Goal: Find specific page/section: Find specific page/section

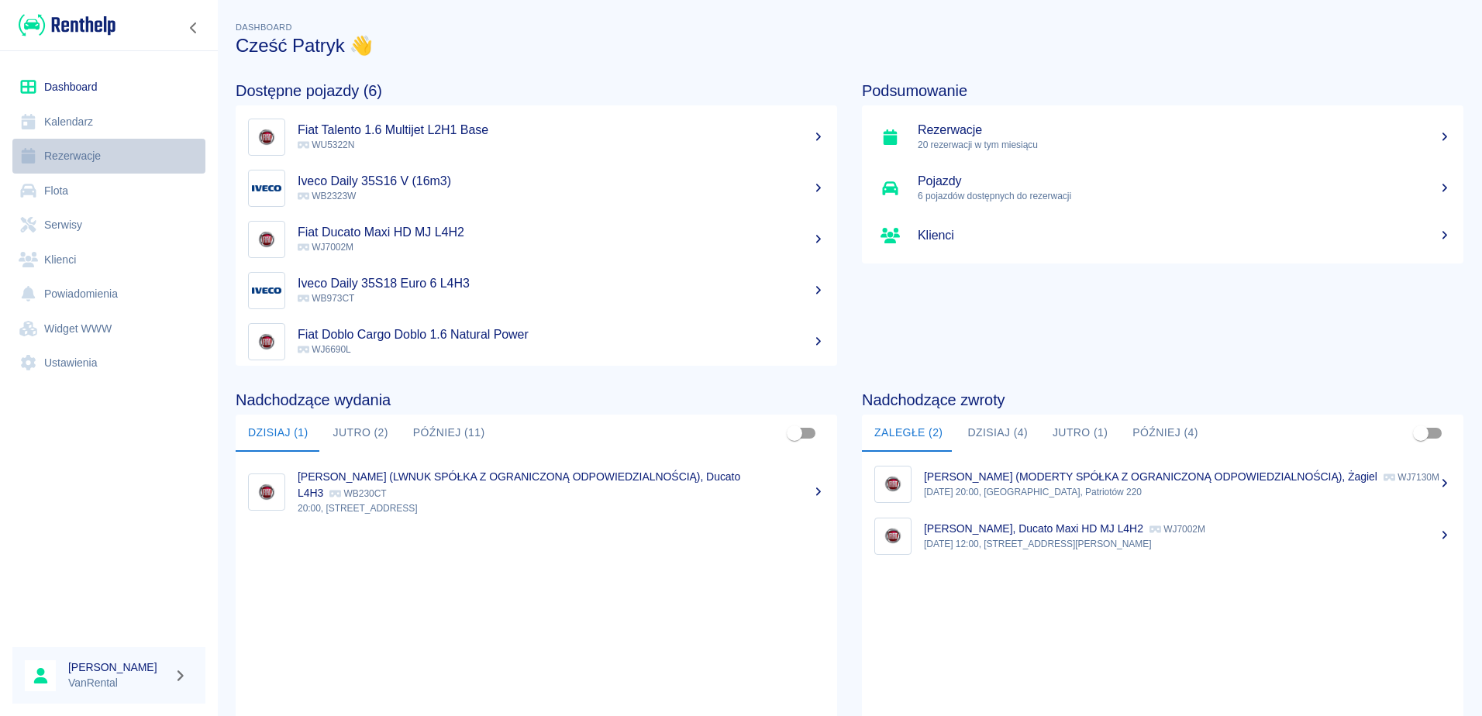
click at [88, 157] on link "Rezerwacje" at bounding box center [108, 156] width 193 height 35
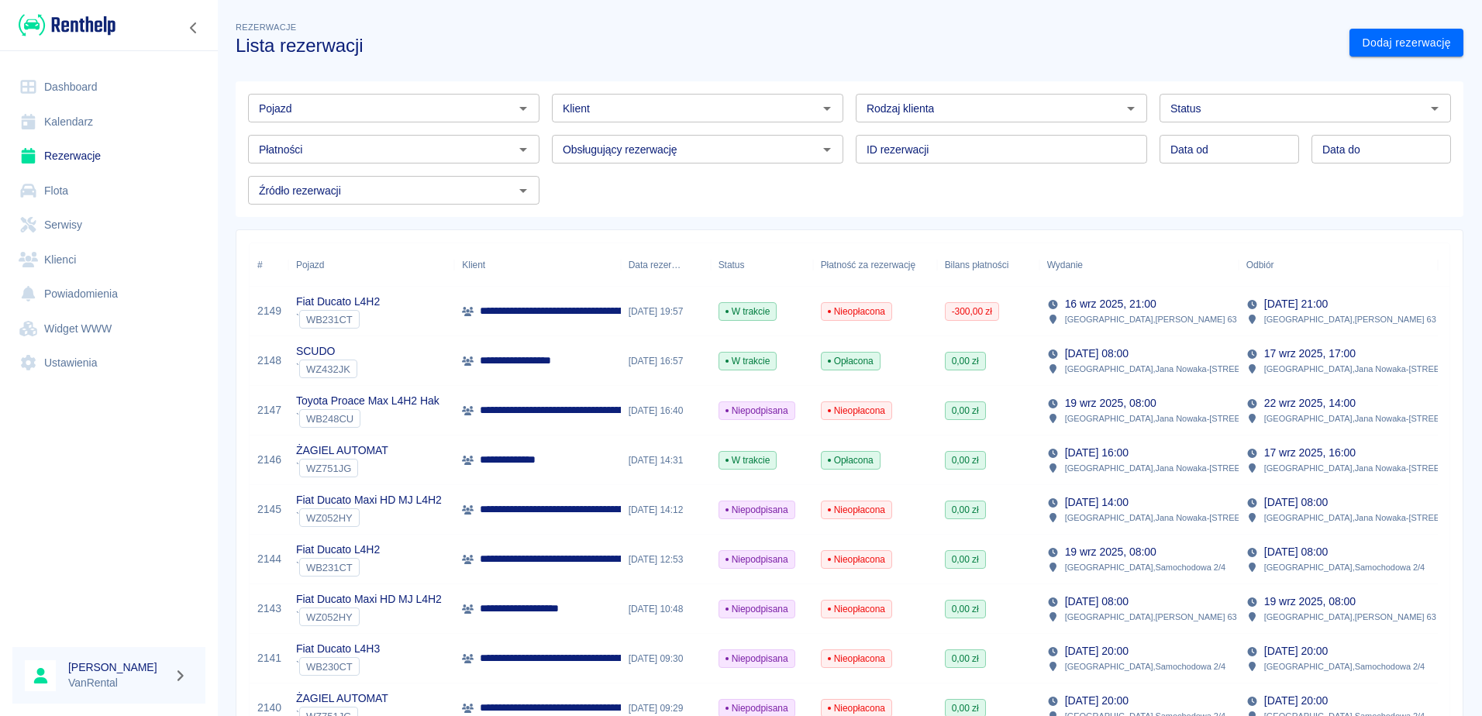
click at [519, 312] on p "**********" at bounding box center [684, 311] width 409 height 16
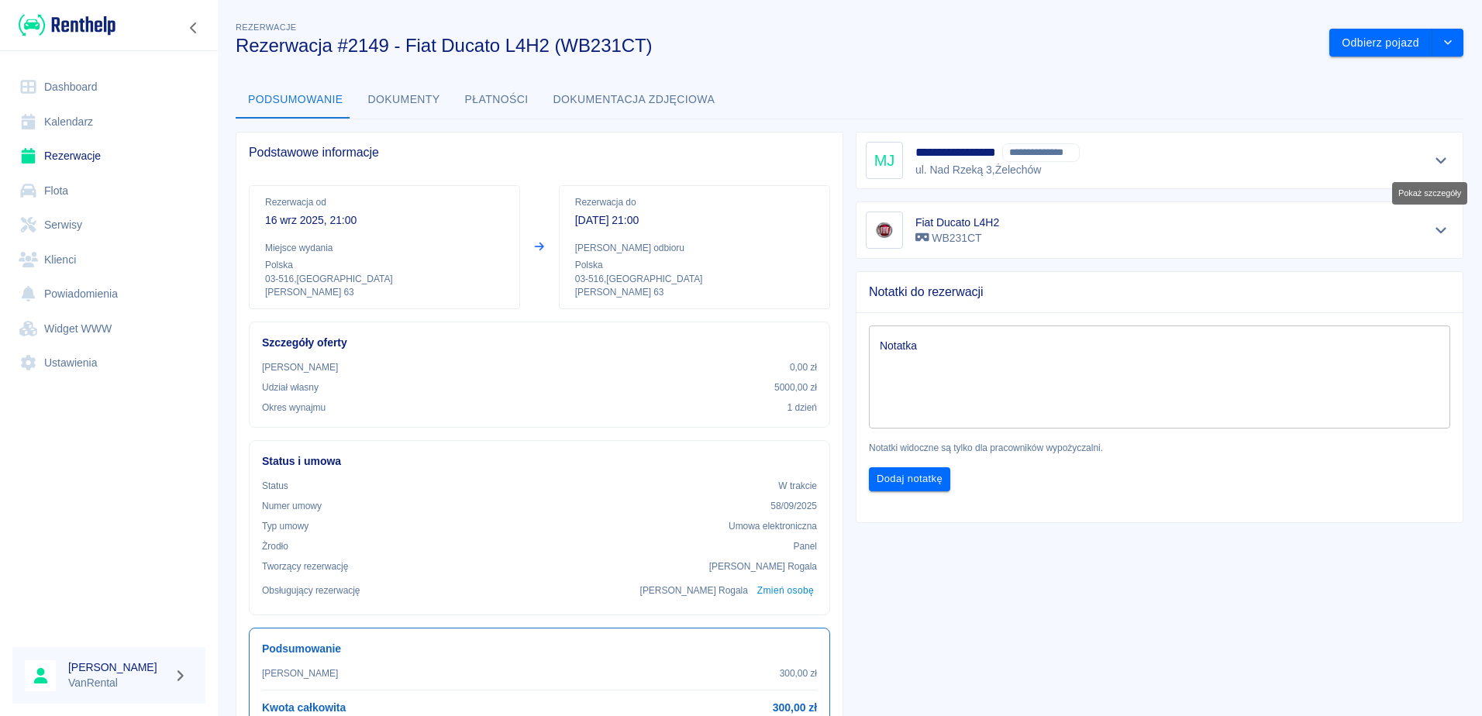
click at [1432, 160] on icon "Pokaż szczegóły" at bounding box center [1441, 160] width 18 height 14
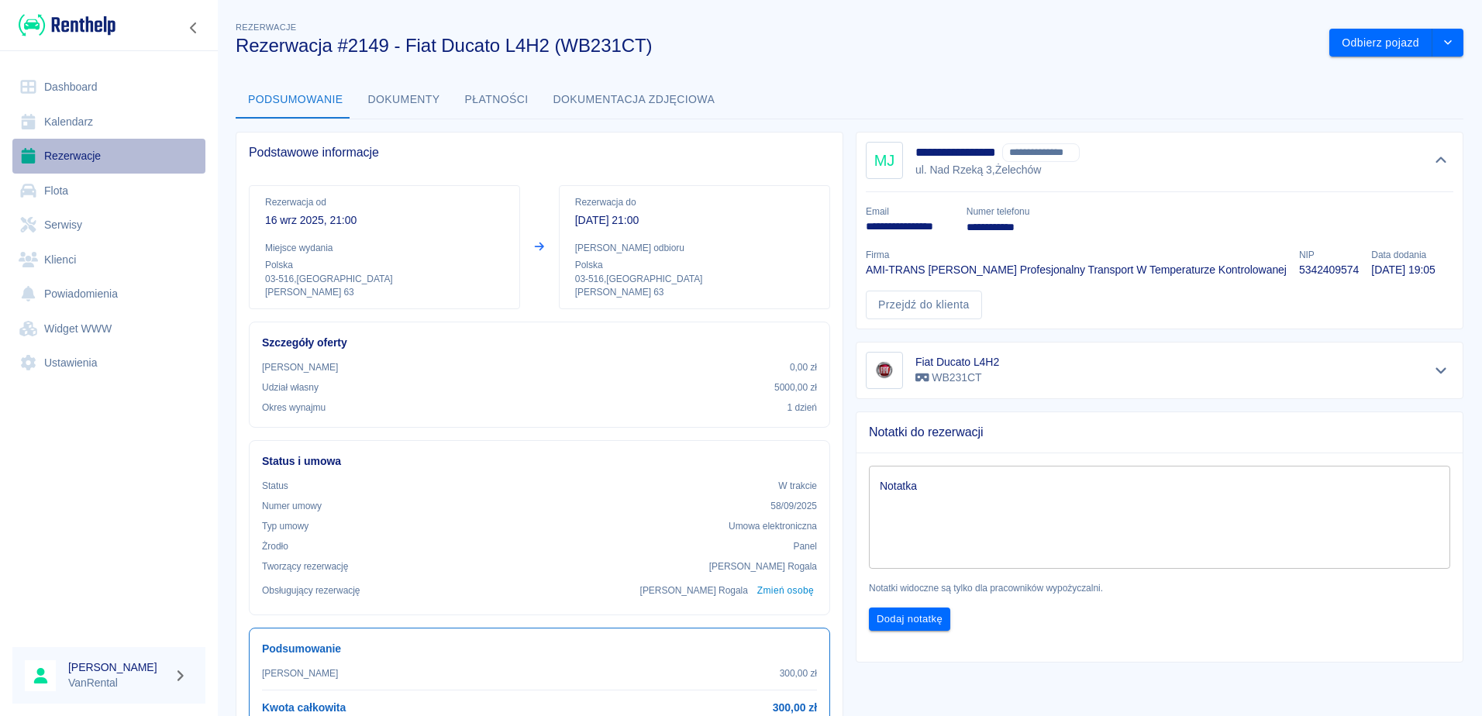
click at [56, 154] on link "Rezerwacje" at bounding box center [108, 156] width 193 height 35
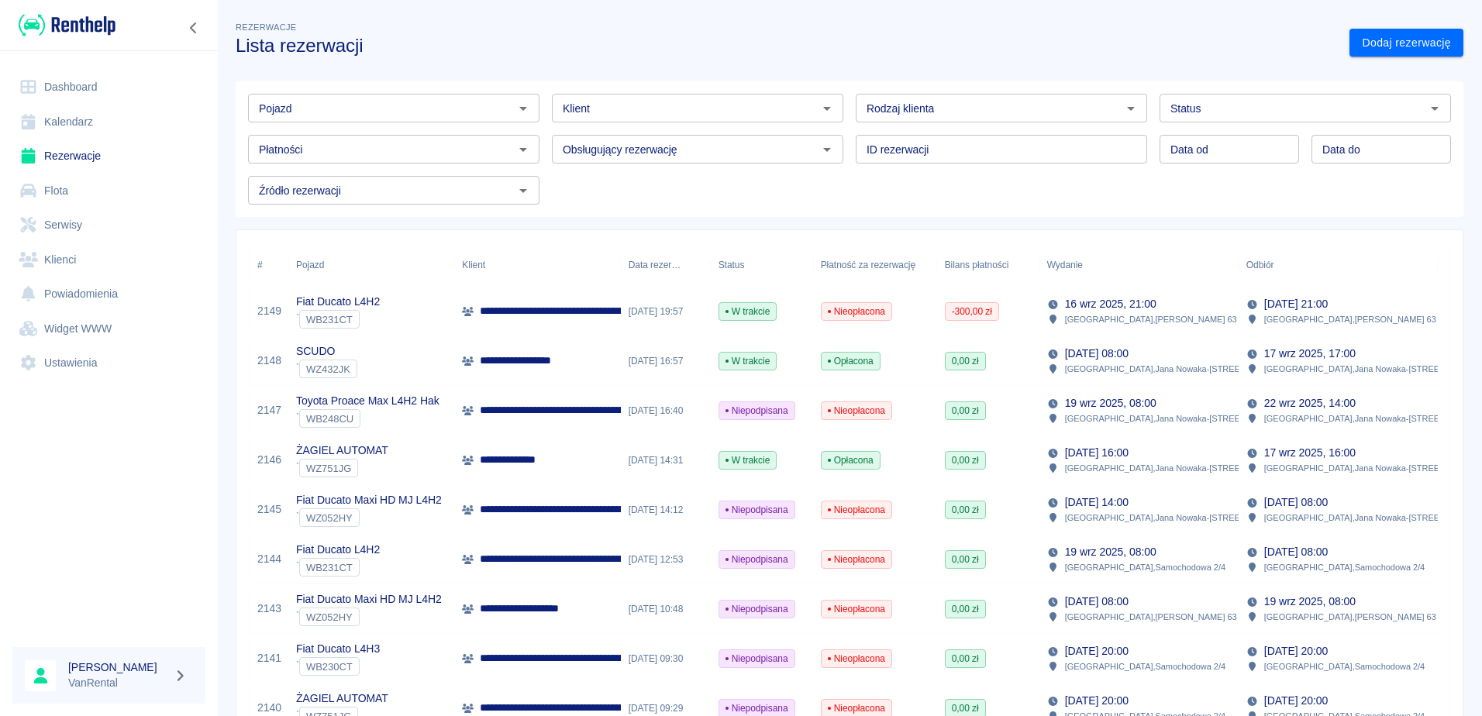
click at [78, 120] on link "Kalendarz" at bounding box center [108, 122] width 193 height 35
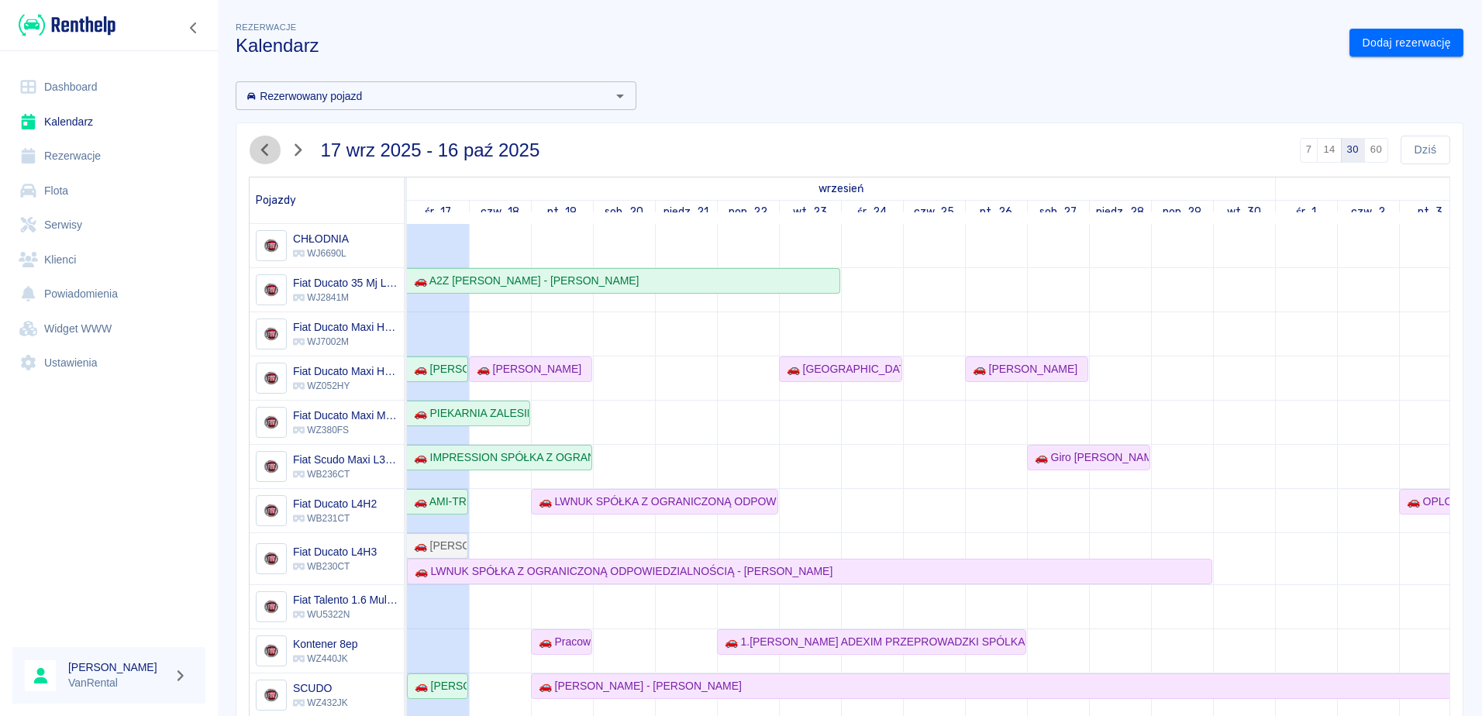
click at [264, 147] on icon "button" at bounding box center [264, 150] width 7 height 12
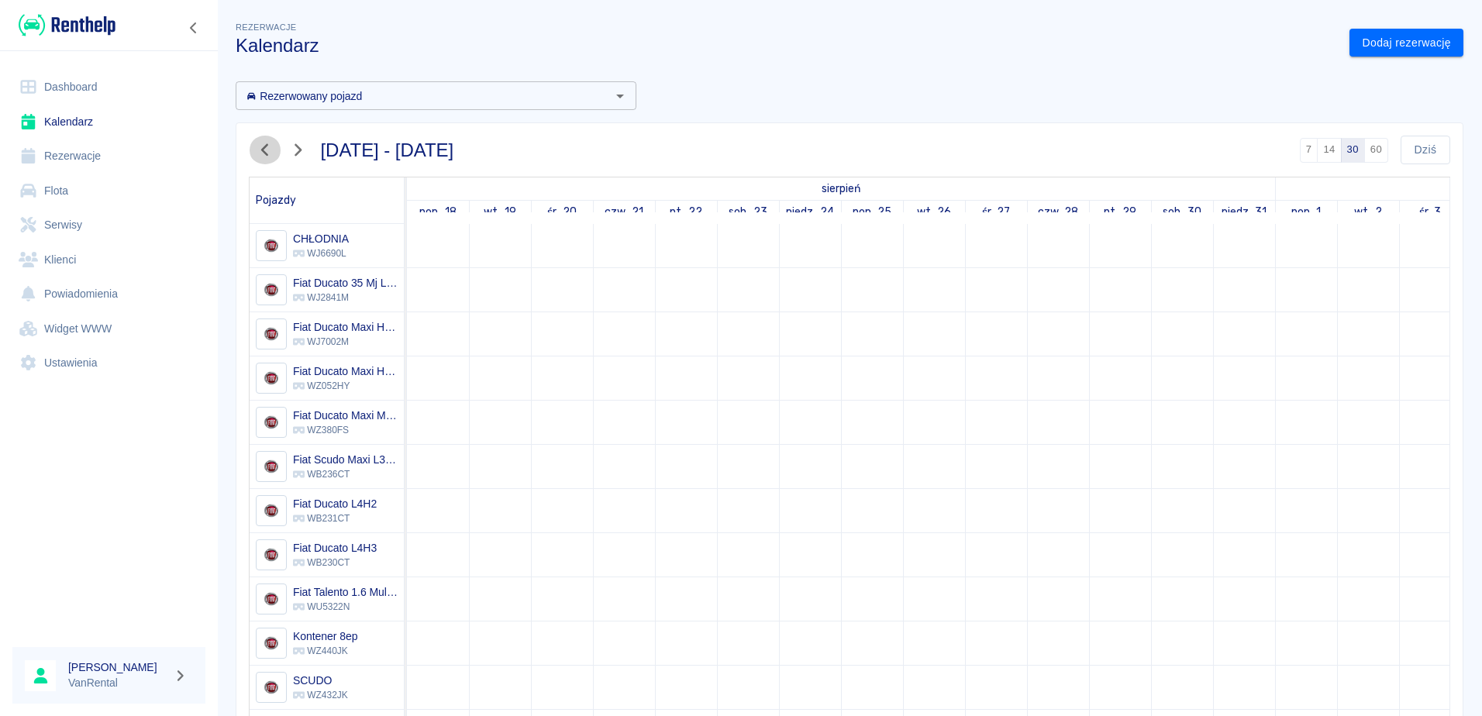
click at [264, 147] on icon "button" at bounding box center [264, 150] width 7 height 12
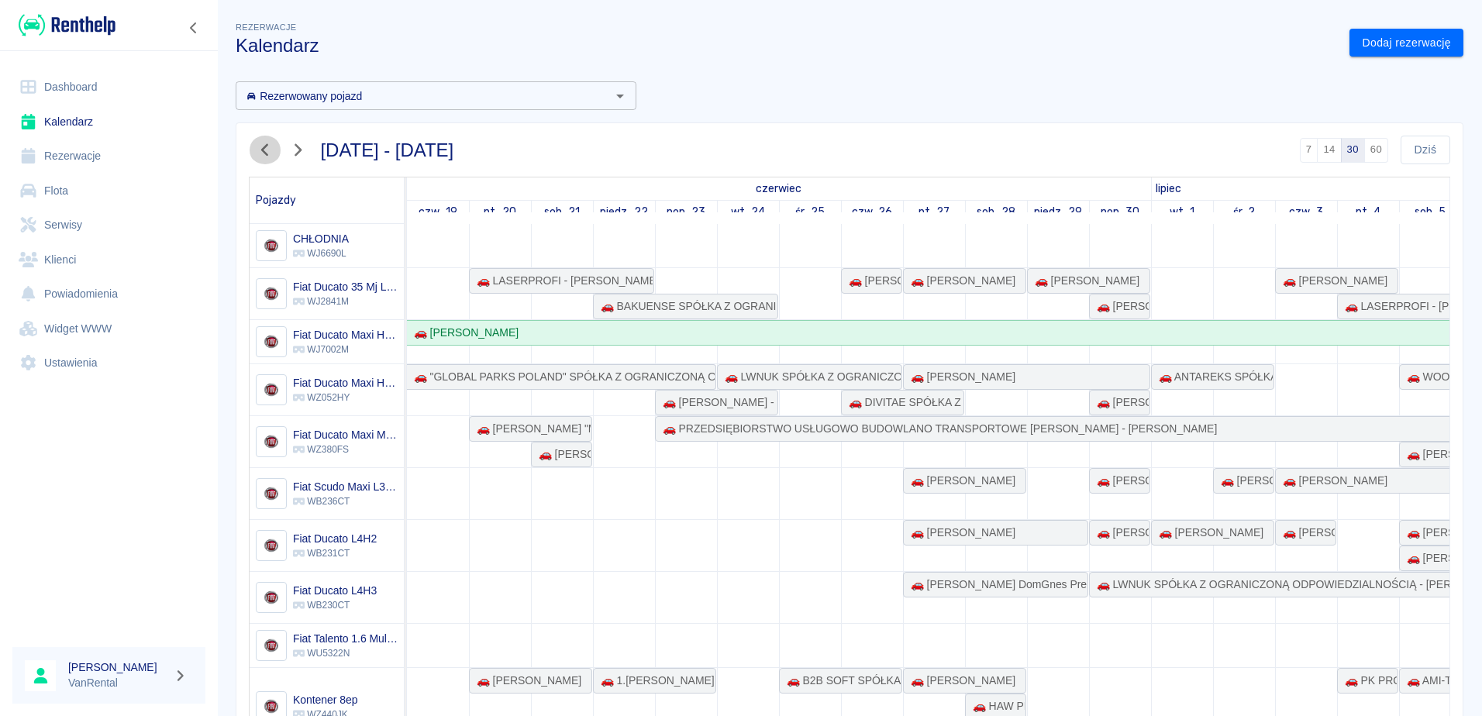
click at [264, 147] on icon "button" at bounding box center [264, 150] width 7 height 12
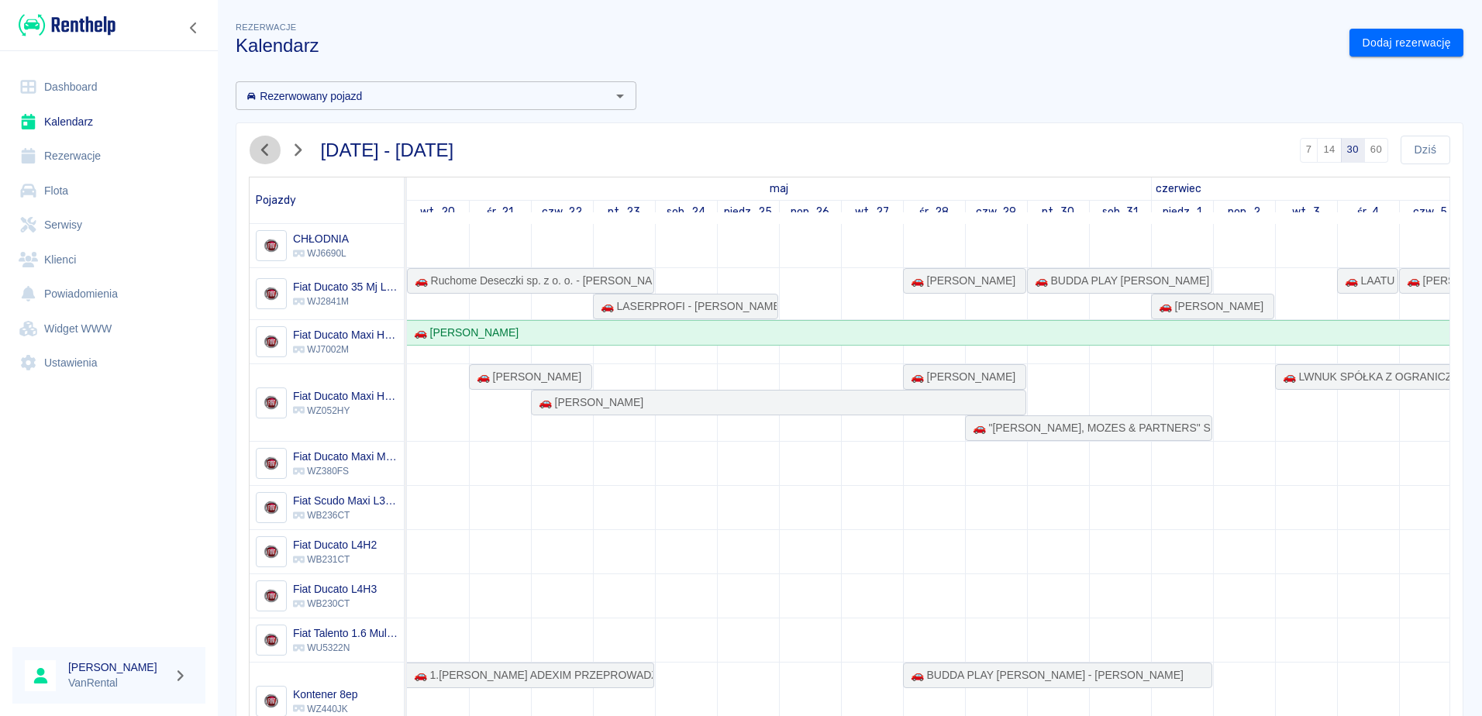
click at [264, 147] on icon "button" at bounding box center [264, 150] width 7 height 12
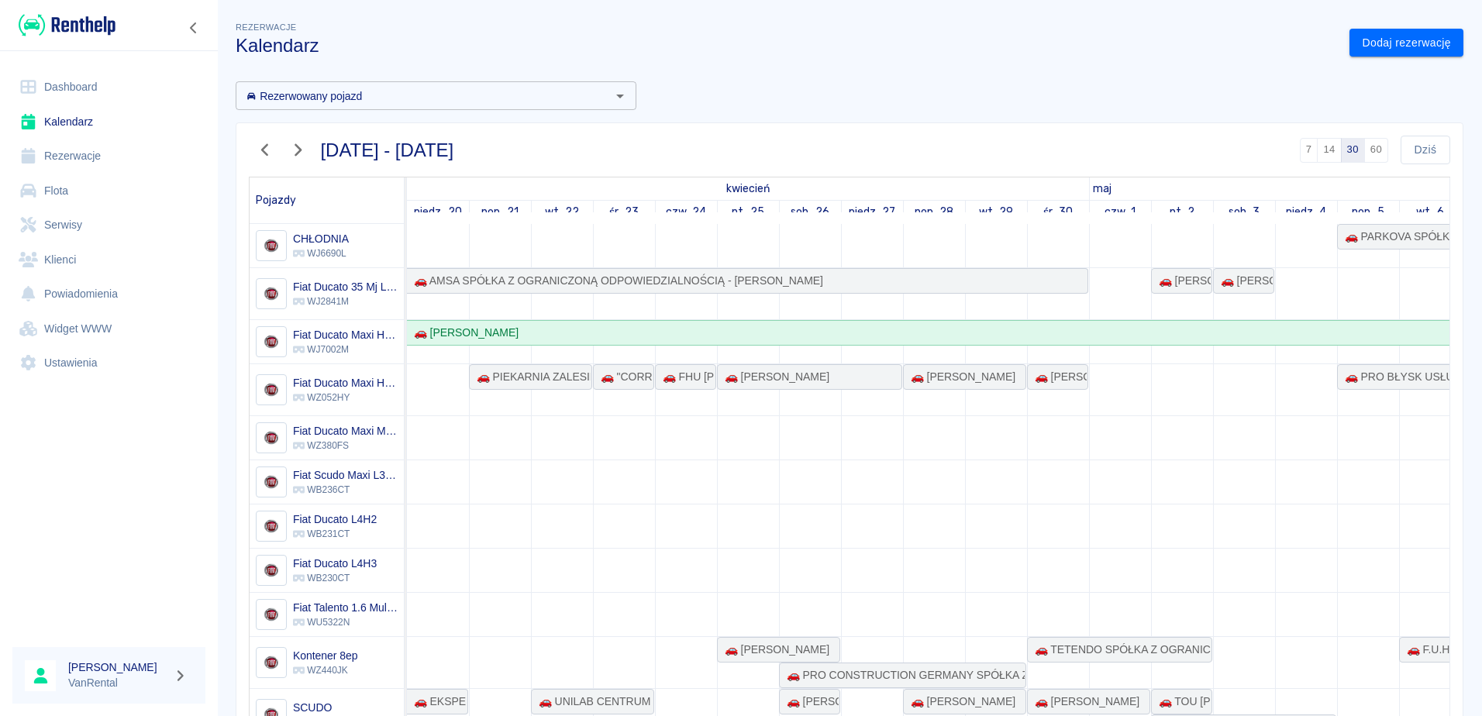
click at [264, 147] on icon "button" at bounding box center [264, 150] width 7 height 12
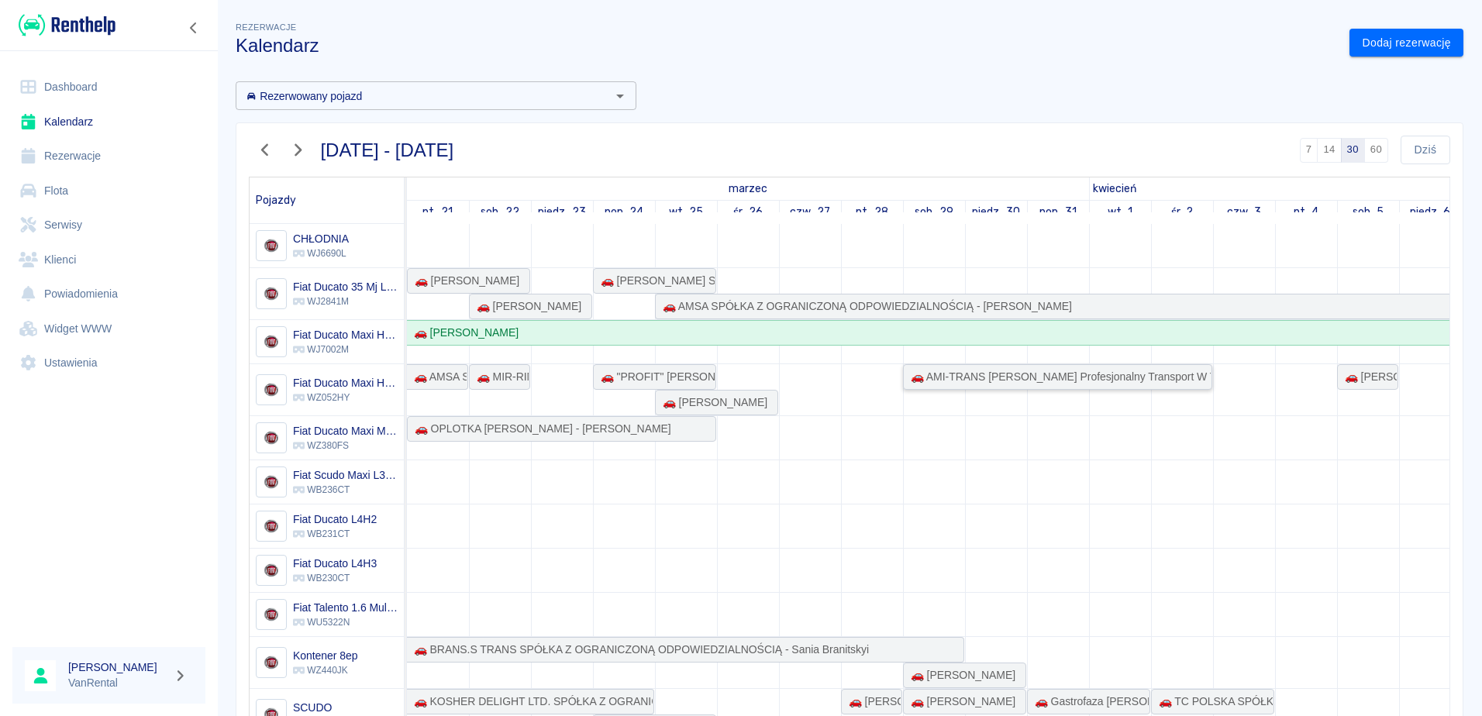
click at [963, 381] on div "🚗 AMI-TRANS [PERSON_NAME] Profesjonalny Transport W Temperaturze Kontrolowanej …" at bounding box center [1058, 377] width 306 height 16
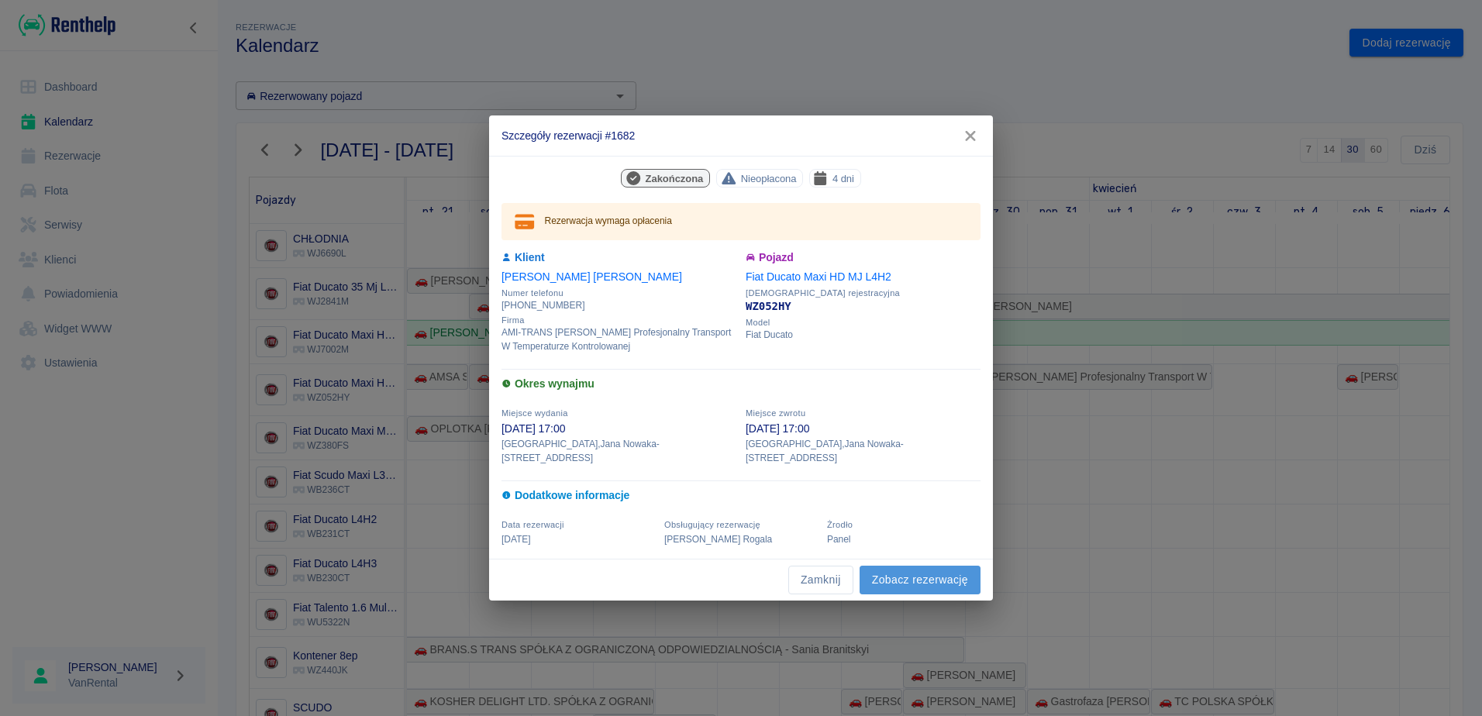
click at [915, 574] on link "Zobacz rezerwację" at bounding box center [920, 580] width 121 height 29
